Goal: Navigation & Orientation: Find specific page/section

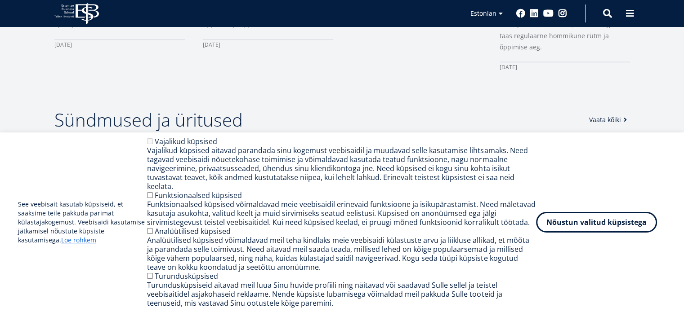
scroll to position [719, 0]
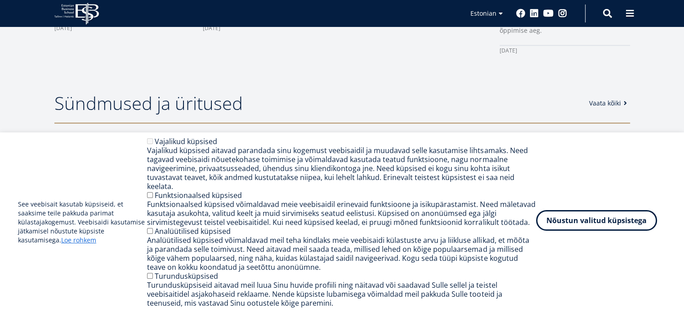
click at [609, 230] on button "Nõustun valitud küpsistega" at bounding box center [596, 220] width 121 height 21
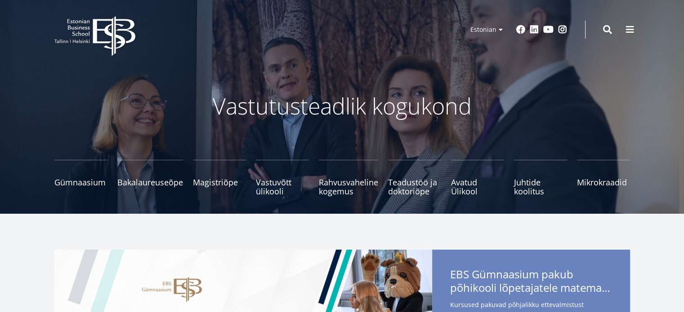
scroll to position [0, 0]
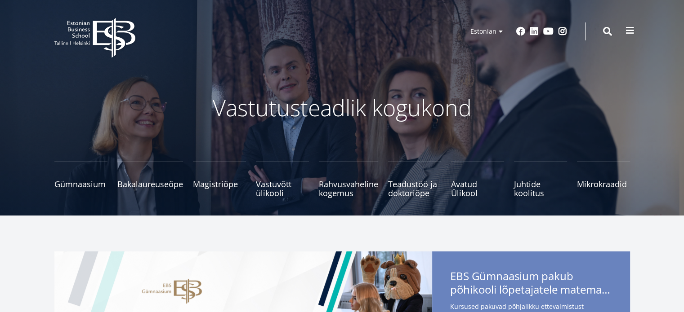
click at [632, 33] on span at bounding box center [629, 30] width 9 height 9
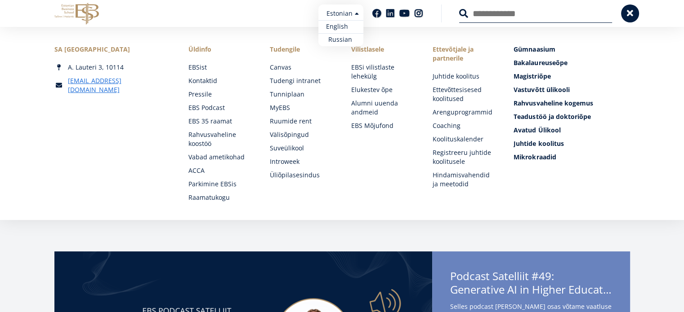
click at [342, 30] on link "English" at bounding box center [340, 26] width 45 height 13
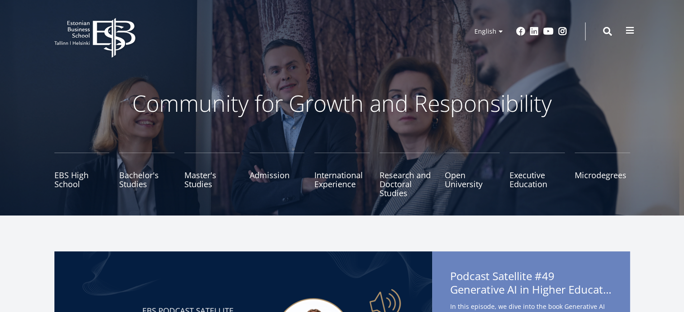
click at [629, 32] on span at bounding box center [629, 30] width 9 height 9
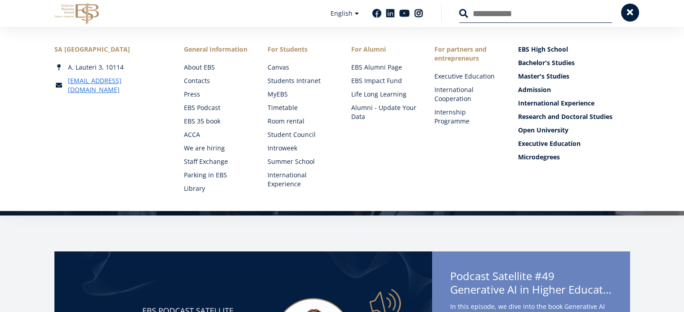
click at [629, 32] on div "SA [GEOGRAPHIC_DATA] [PERSON_NAME] 3, 10114 [EMAIL_ADDRESS][DOMAIN_NAME] Social…" at bounding box center [342, 119] width 684 height 184
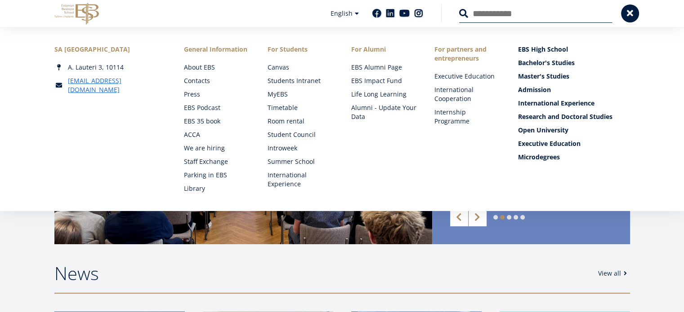
scroll to position [180, 0]
